Goal: Information Seeking & Learning: Learn about a topic

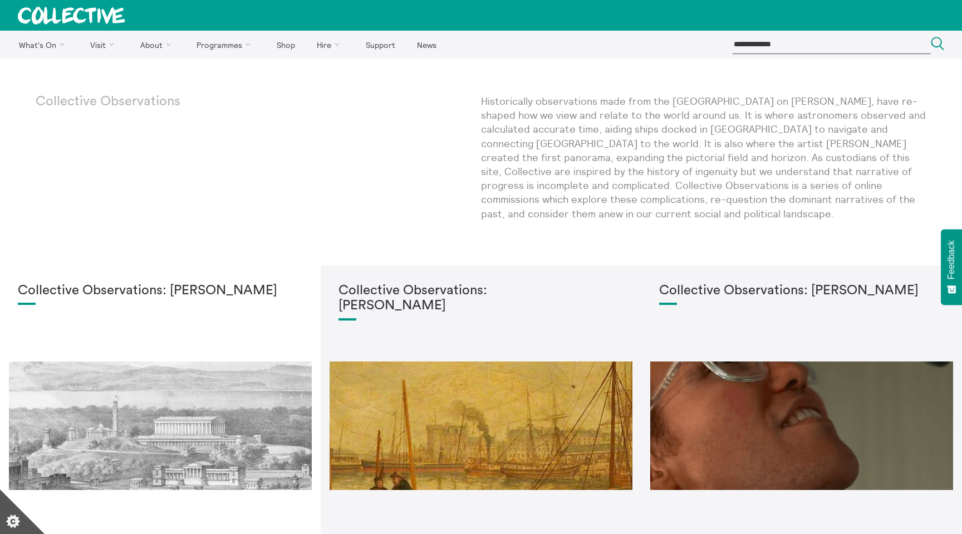
click at [110, 18] on icon at bounding box center [71, 16] width 107 height 18
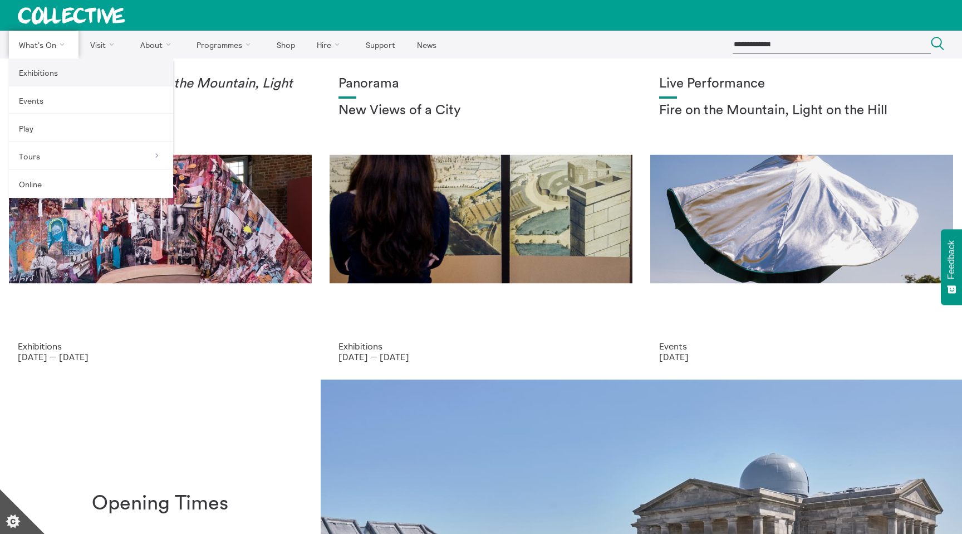
click at [41, 68] on link "Exhibitions" at bounding box center [91, 72] width 164 height 28
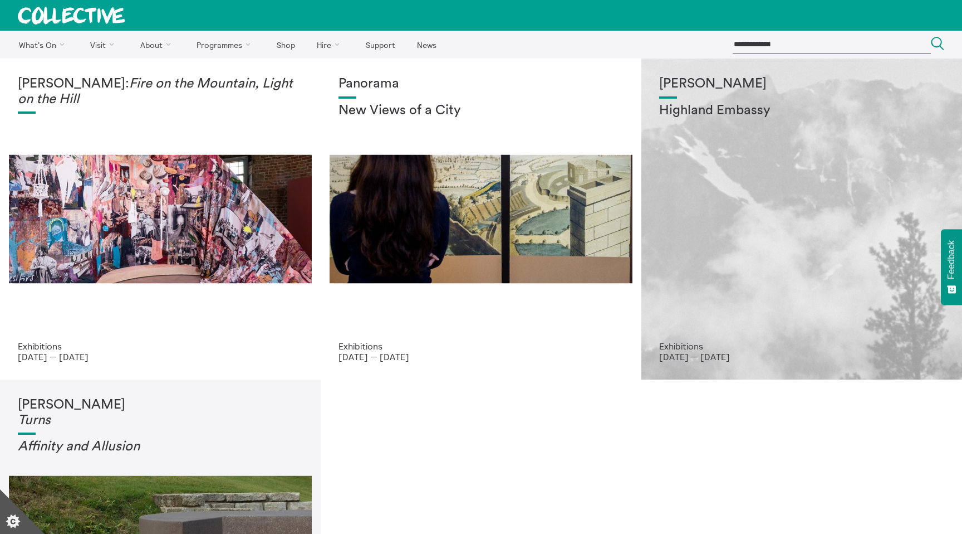
click at [730, 201] on div "Shen Xin Highland Embassy" at bounding box center [801, 208] width 285 height 265
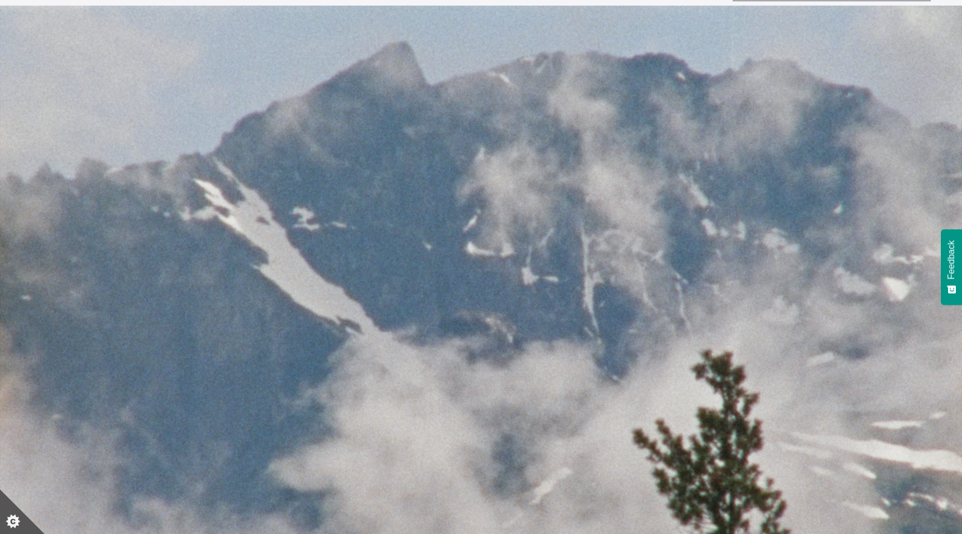
scroll to position [28, 0]
